Goal: Information Seeking & Learning: Learn about a topic

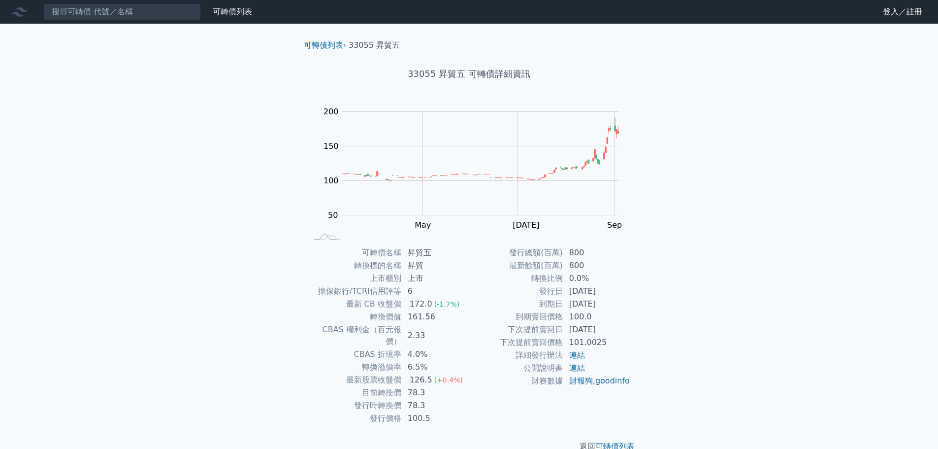
click at [565, 282] on td "0.0%" at bounding box center [596, 278] width 67 height 13
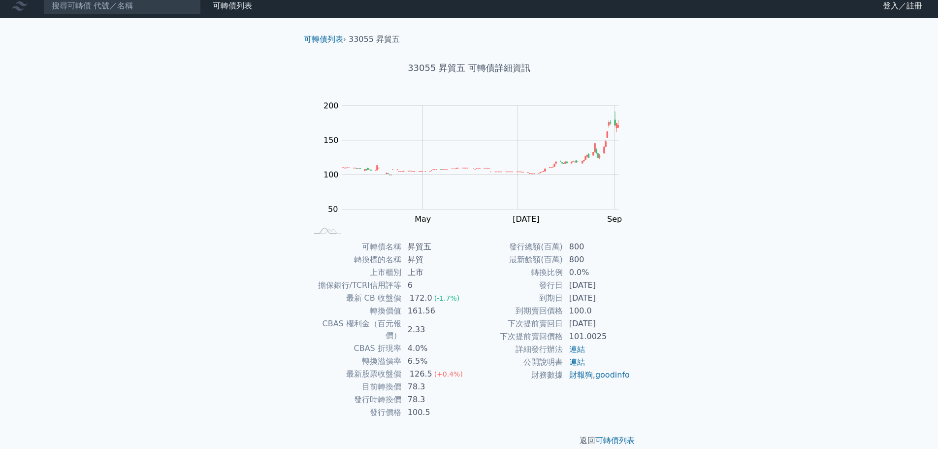
scroll to position [7, 0]
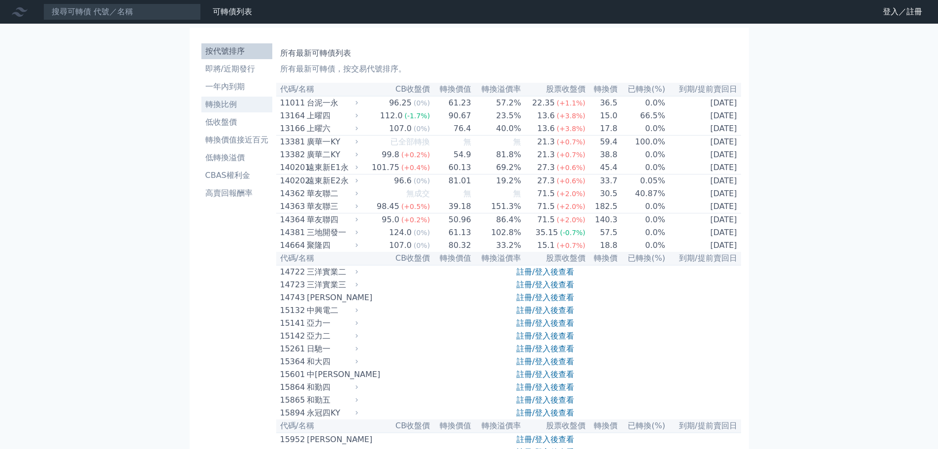
click at [248, 110] on link "轉換比例" at bounding box center [236, 105] width 71 height 16
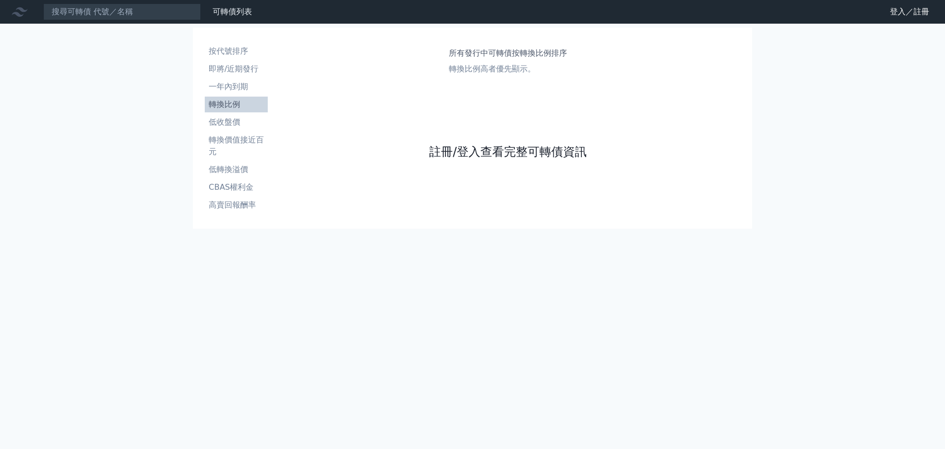
click at [464, 148] on link "註冊/登入查看完整可轉債資訊" at bounding box center [508, 152] width 158 height 16
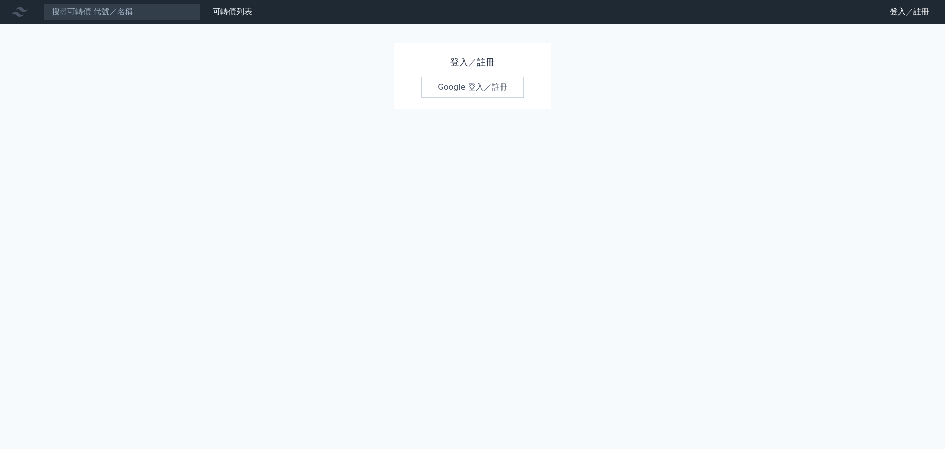
click at [454, 88] on link "Google 登入／註冊" at bounding box center [472, 87] width 102 height 21
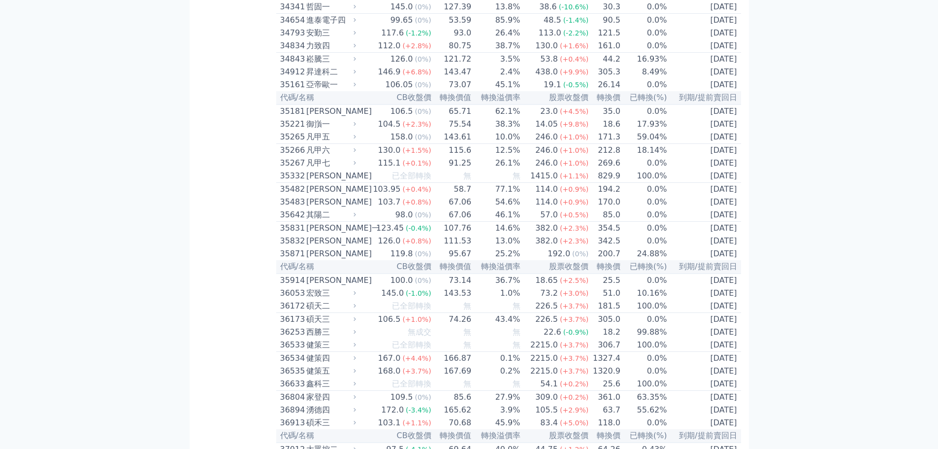
scroll to position [1655, 0]
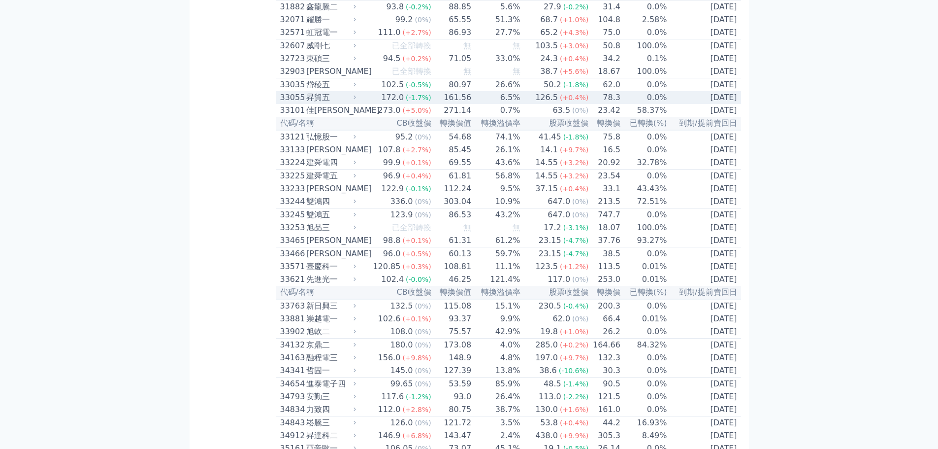
click at [326, 103] on div "昇貿五" at bounding box center [330, 98] width 48 height 12
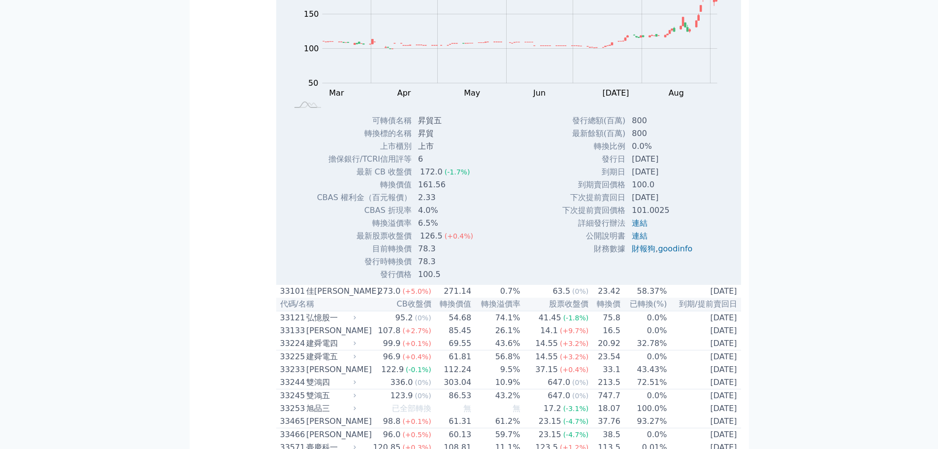
scroll to position [1803, 0]
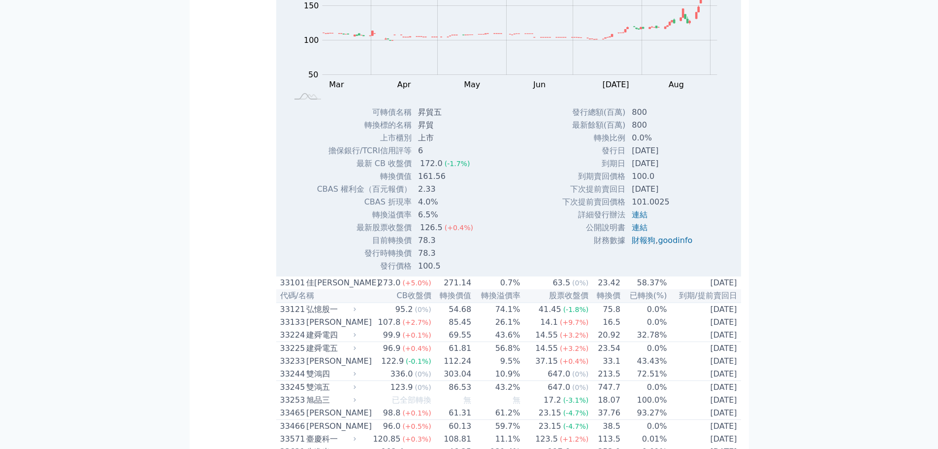
click at [429, 272] on td "100.5" at bounding box center [446, 265] width 69 height 13
